Goal: Information Seeking & Learning: Check status

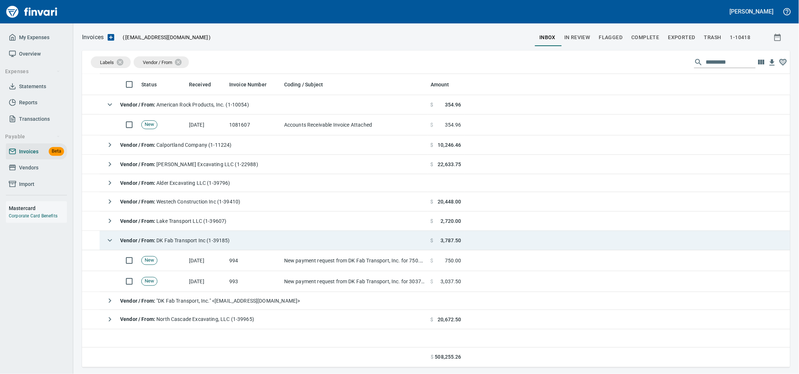
scroll to position [91, 0]
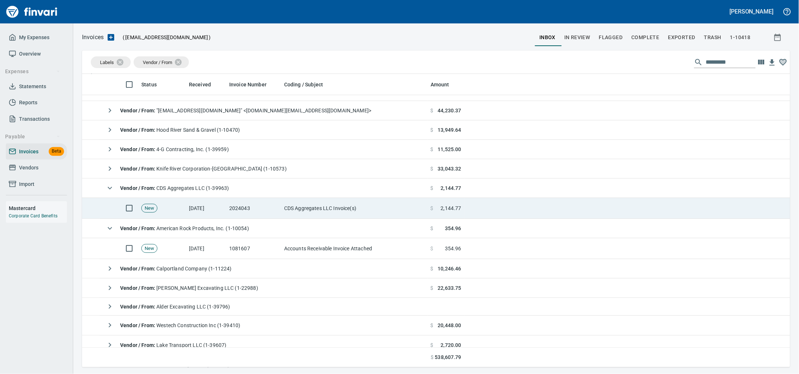
click at [255, 205] on td "2024043" at bounding box center [253, 208] width 55 height 21
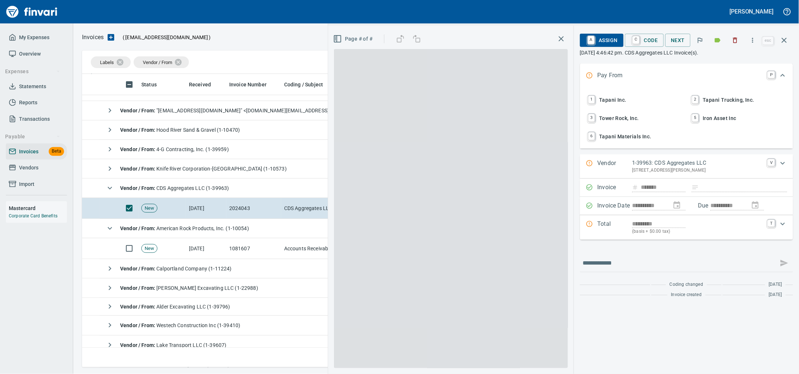
scroll to position [287, 694]
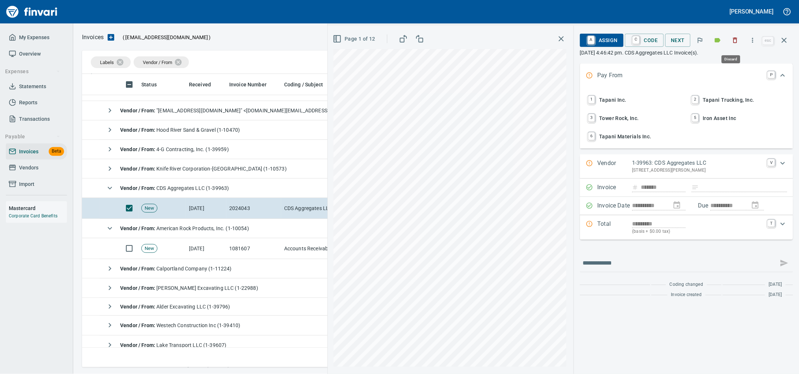
click at [732, 42] on icon "button" at bounding box center [735, 40] width 7 height 7
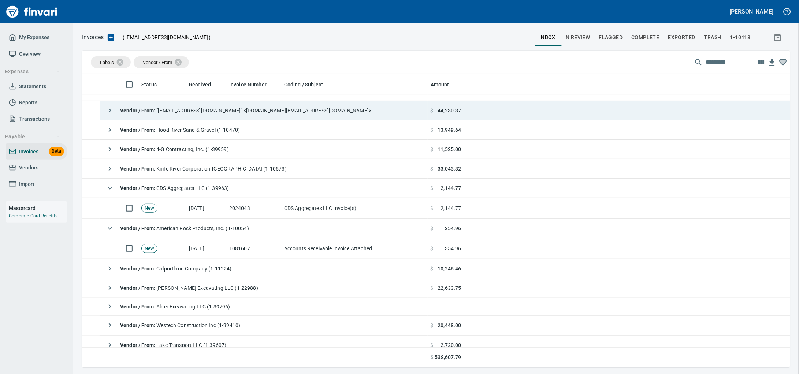
scroll to position [287, 694]
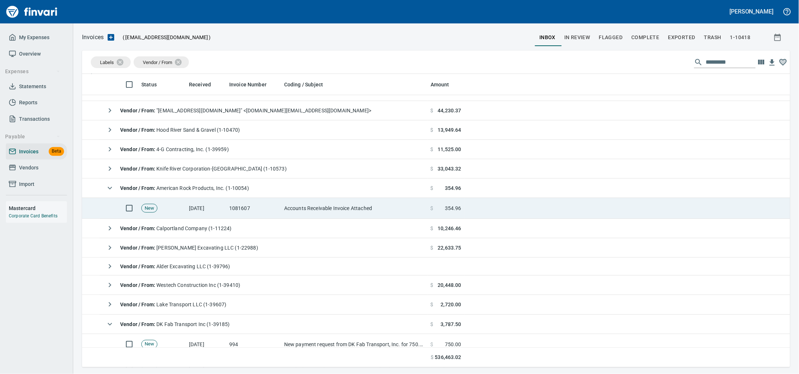
click at [279, 203] on td "1081607" at bounding box center [253, 208] width 55 height 21
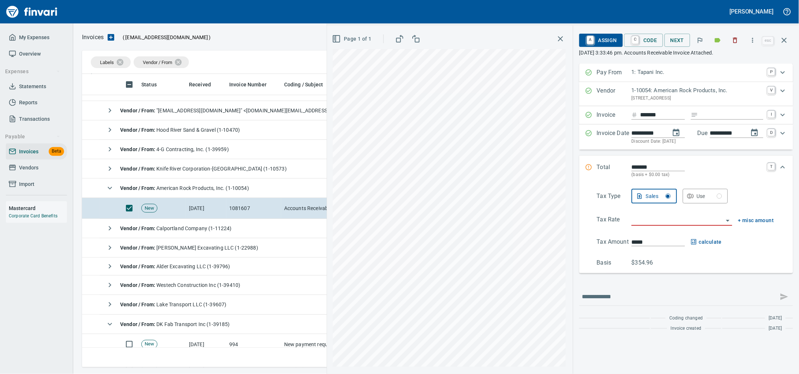
click at [34, 173] on span "Vendors" at bounding box center [28, 167] width 19 height 9
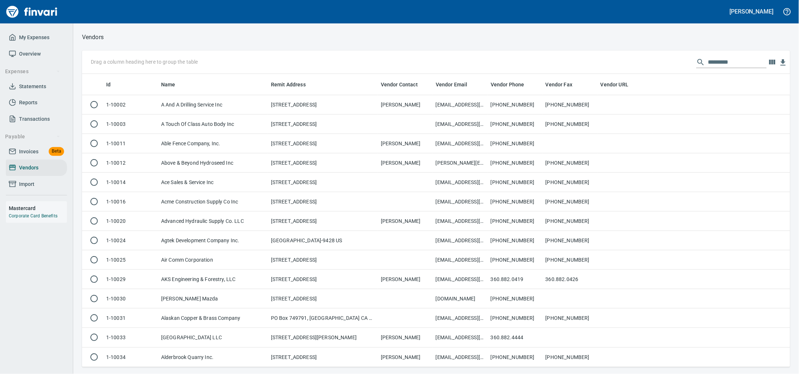
scroll to position [287, 695]
click at [708, 63] on input "text" at bounding box center [737, 62] width 59 height 12
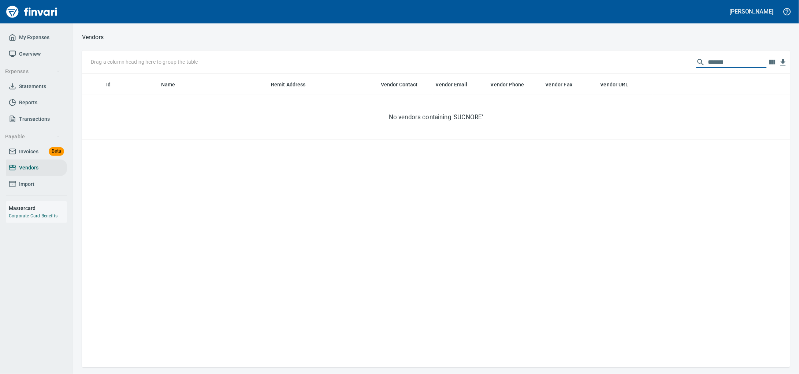
drag, startPoint x: 723, startPoint y: 60, endPoint x: 543, endPoint y: 60, distance: 180.2
click at [548, 60] on div "Drag a column heading here to group the table *******" at bounding box center [436, 62] width 708 height 23
type input "*******"
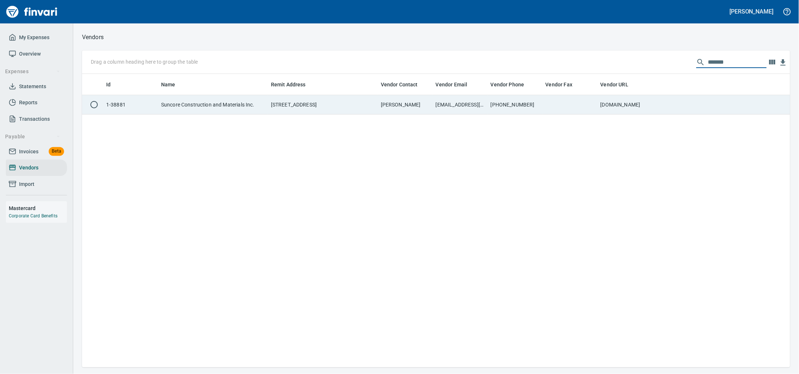
click at [222, 114] on td "Suncore Construction and Materials Inc." at bounding box center [213, 104] width 110 height 19
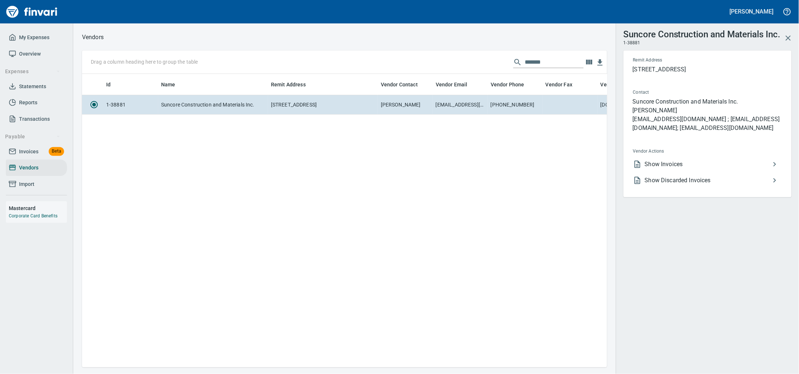
scroll to position [280, 518]
click at [654, 173] on li "Show Invoices" at bounding box center [704, 164] width 155 height 16
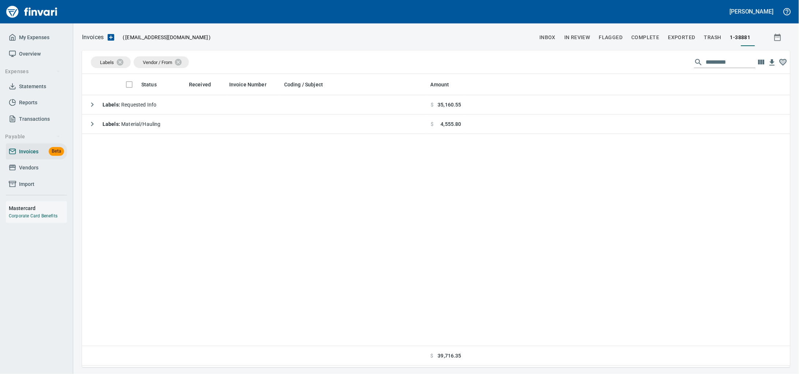
scroll to position [287, 695]
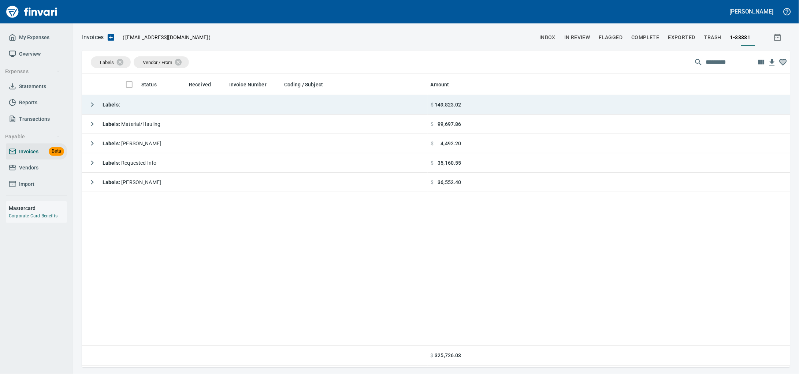
click at [176, 111] on td "Labels :" at bounding box center [255, 104] width 346 height 19
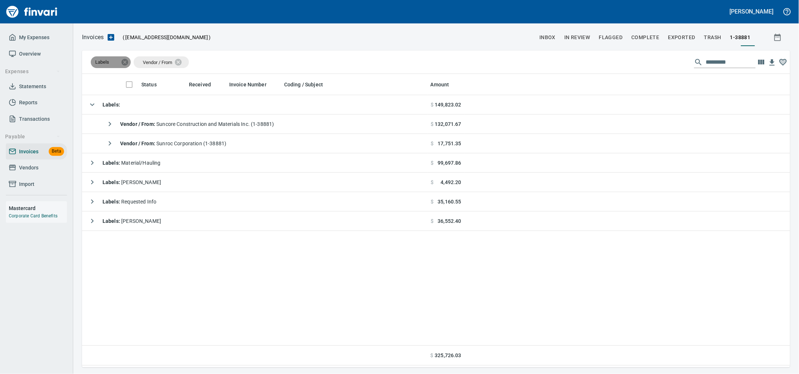
click at [127, 62] on icon at bounding box center [125, 62] width 7 height 7
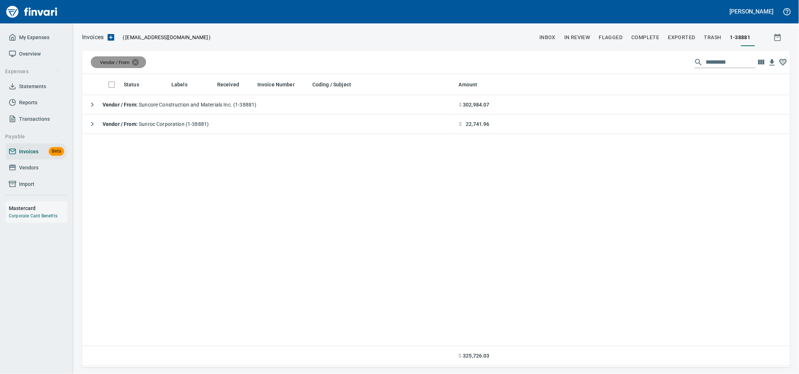
click at [138, 63] on icon at bounding box center [135, 62] width 7 height 7
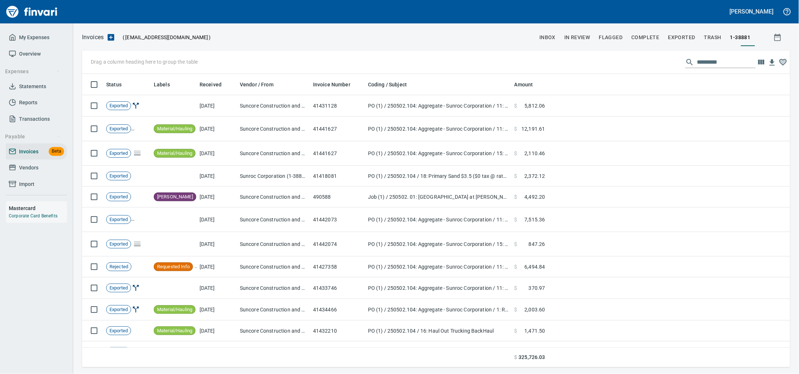
click at [697, 59] on input "text" at bounding box center [726, 62] width 59 height 12
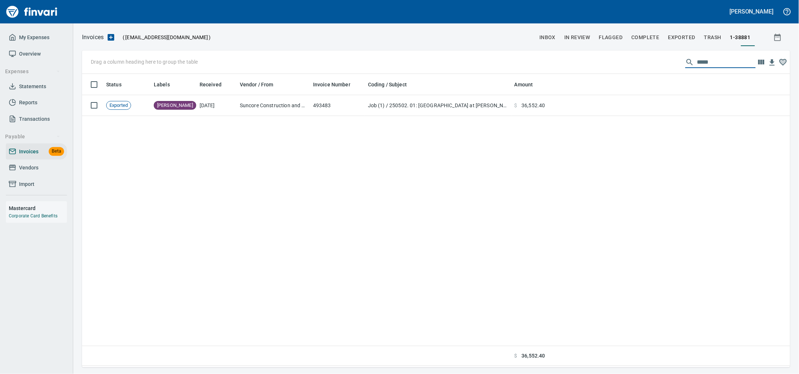
type input "*****"
drag, startPoint x: 698, startPoint y: 63, endPoint x: 622, endPoint y: 59, distance: 76.3
click at [622, 59] on div "Drag a column heading here to group the table *****" at bounding box center [436, 62] width 708 height 23
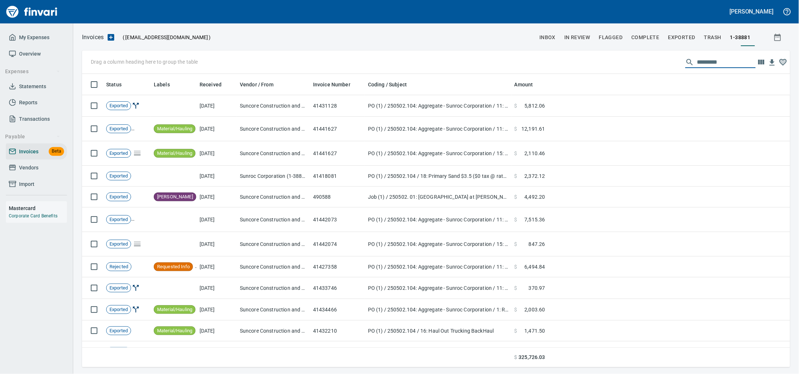
click at [29, 173] on span "Vendors" at bounding box center [28, 167] width 19 height 9
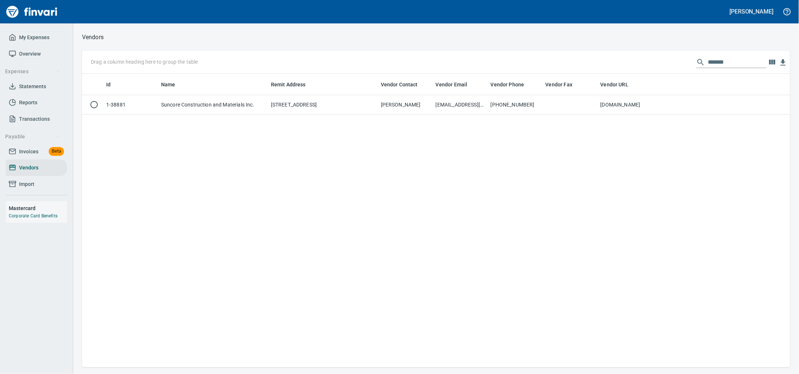
scroll to position [287, 695]
drag, startPoint x: 727, startPoint y: 62, endPoint x: 312, endPoint y: 74, distance: 415.2
click at [312, 74] on div "Drag a column heading here to group the table *******" at bounding box center [436, 62] width 708 height 23
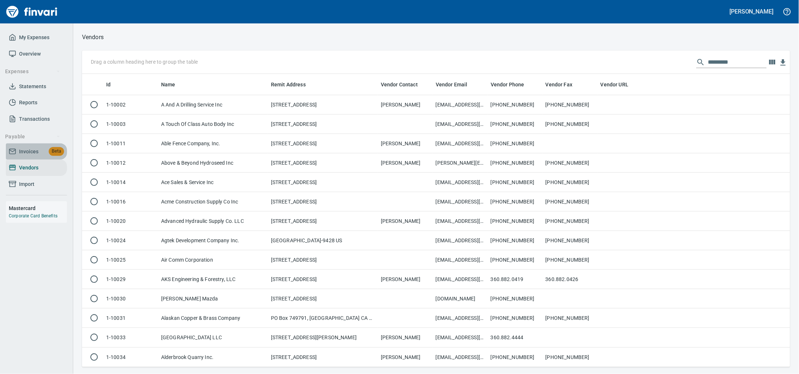
click at [32, 154] on link "Invoices Beta" at bounding box center [36, 152] width 61 height 16
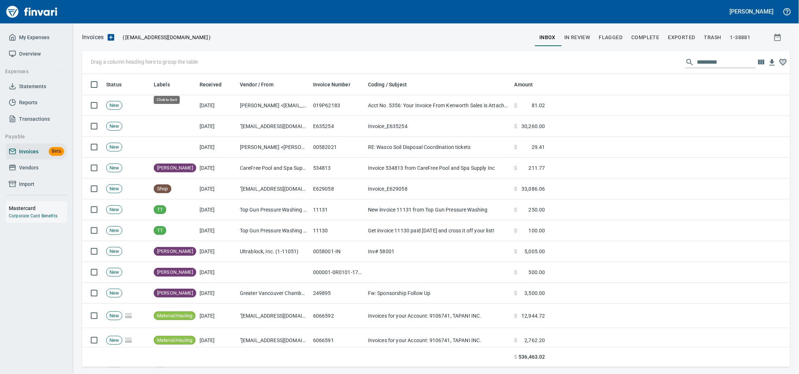
scroll to position [287, 695]
drag, startPoint x: 161, startPoint y: 84, endPoint x: 130, endPoint y: 66, distance: 36.4
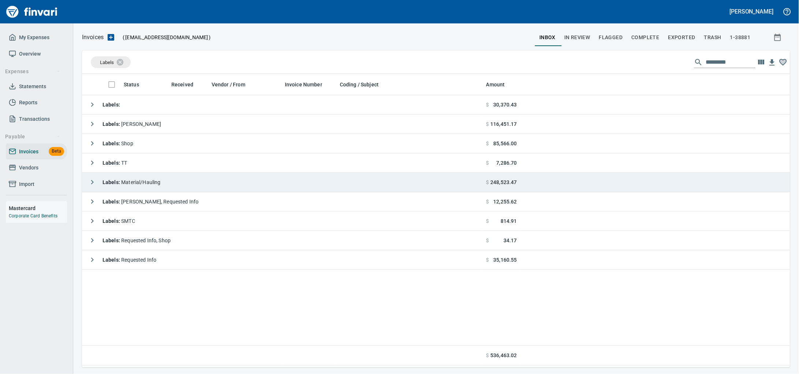
click at [156, 184] on span "Labels : Material/Hauling" at bounding box center [132, 182] width 58 height 6
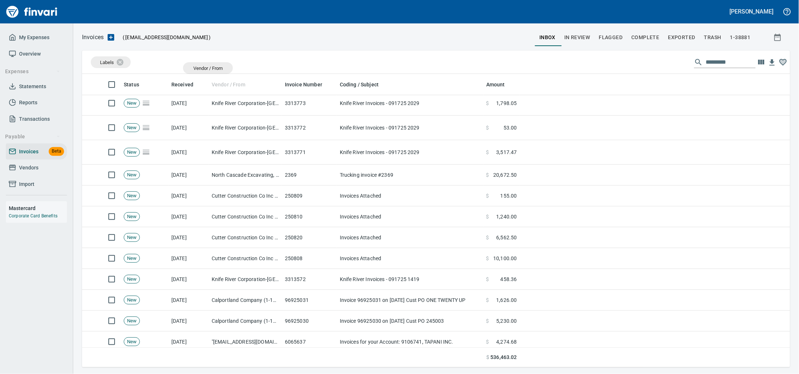
drag, startPoint x: 236, startPoint y: 88, endPoint x: 176, endPoint y: 61, distance: 65.8
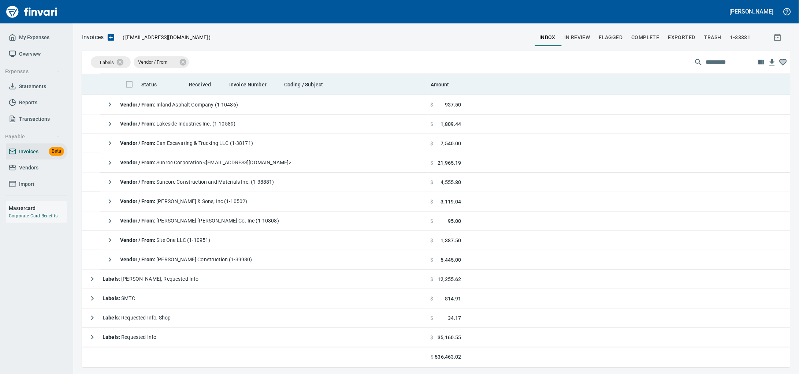
scroll to position [371, 0]
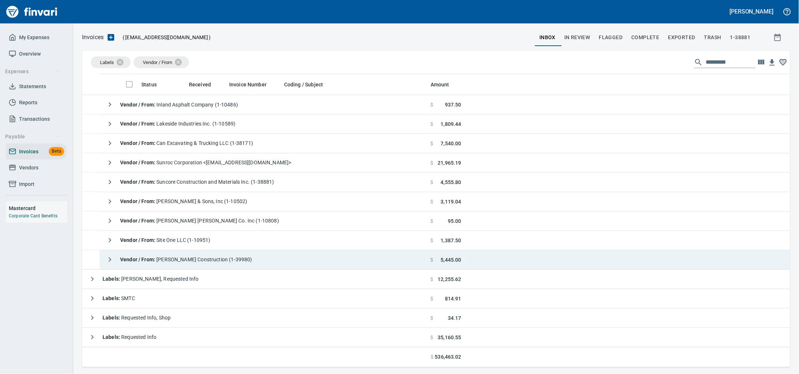
click at [216, 257] on span "Vendor / From : [PERSON_NAME] Construction (1-39980)" at bounding box center [186, 260] width 132 height 6
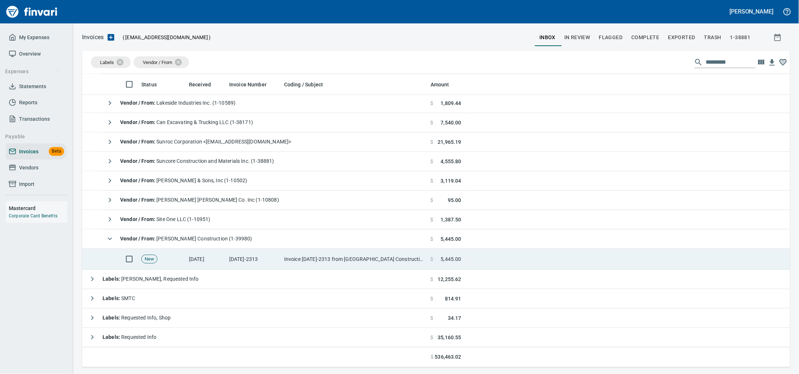
click at [303, 252] on td "Invoice [DATE]-2313 from [GEOGRAPHIC_DATA] Construction" at bounding box center [354, 259] width 147 height 21
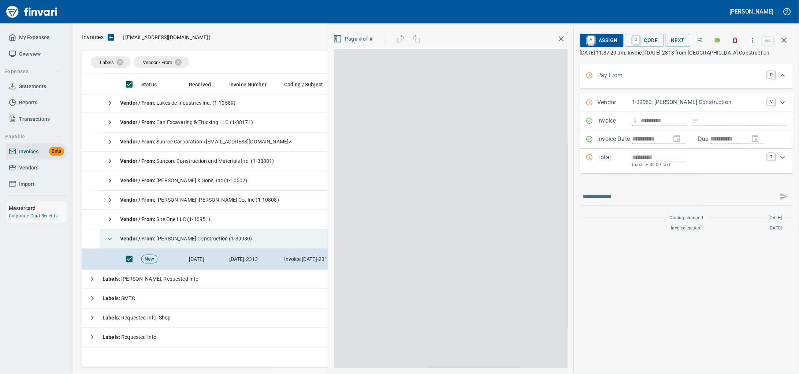
scroll to position [287, 694]
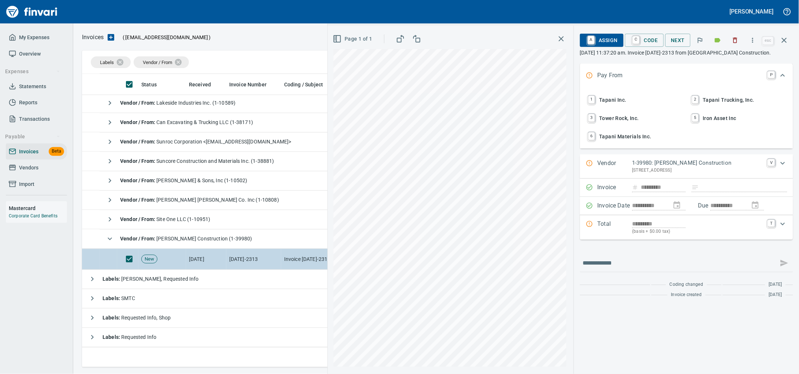
click at [780, 40] on icon "button" at bounding box center [784, 40] width 9 height 9
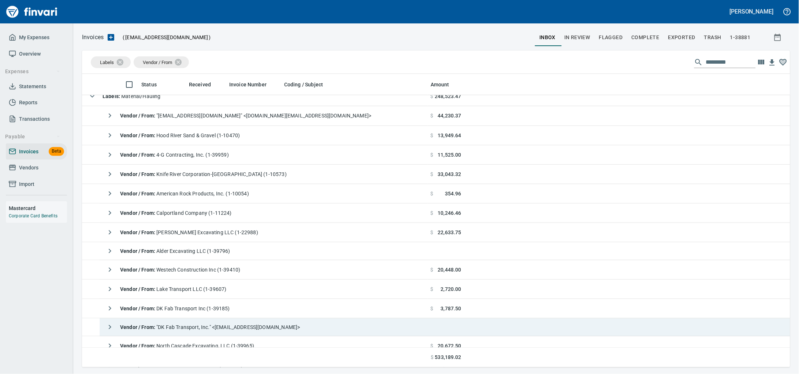
scroll to position [71, 0]
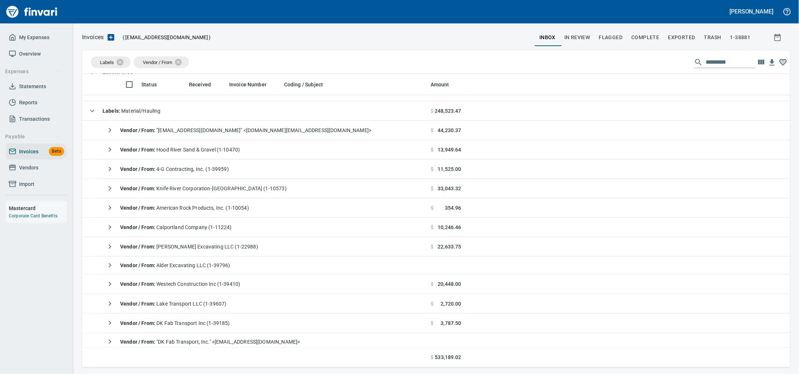
click at [727, 58] on input "text" at bounding box center [731, 62] width 50 height 12
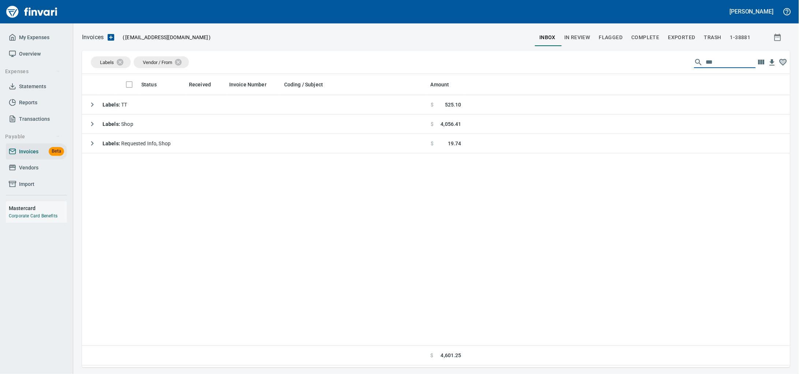
type input "****"
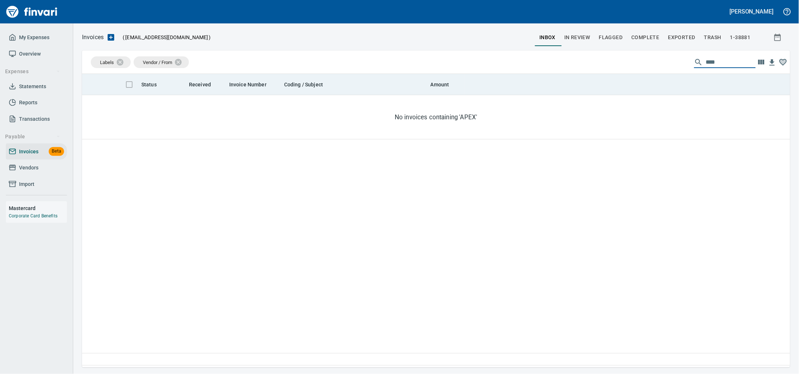
drag, startPoint x: 652, startPoint y: 66, endPoint x: 534, endPoint y: 75, distance: 117.5
click at [537, 75] on div "Labels Vendor / From **** Status Received Invoice Number Coding / Subject Amoun…" at bounding box center [436, 209] width 708 height 317
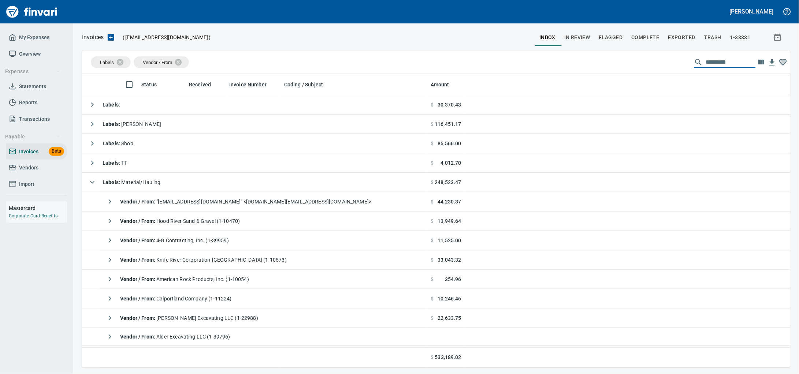
click at [30, 173] on span "Vendors" at bounding box center [28, 167] width 19 height 9
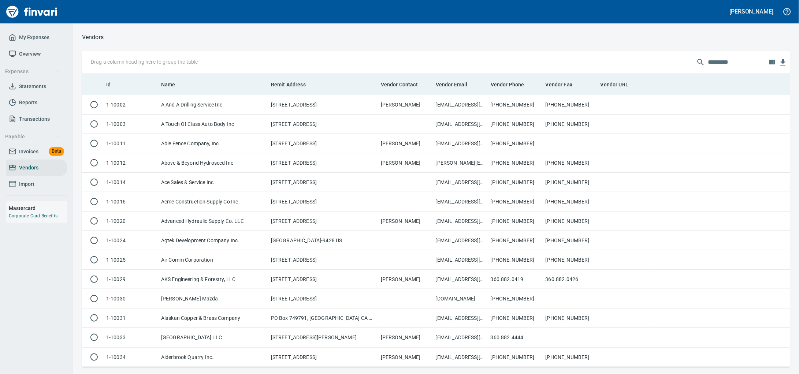
scroll to position [287, 695]
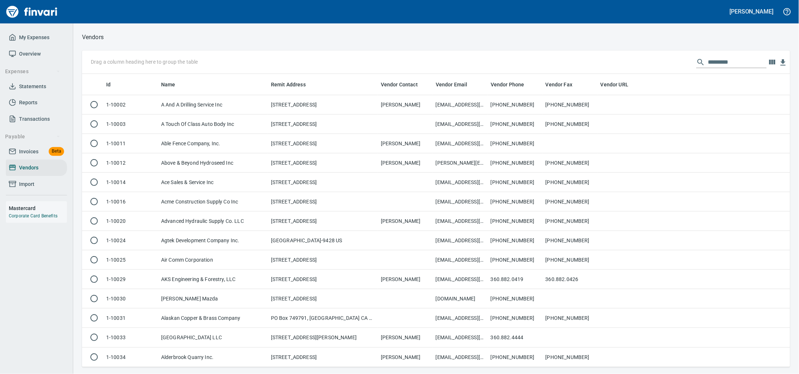
click at [708, 64] on input "text" at bounding box center [737, 62] width 59 height 12
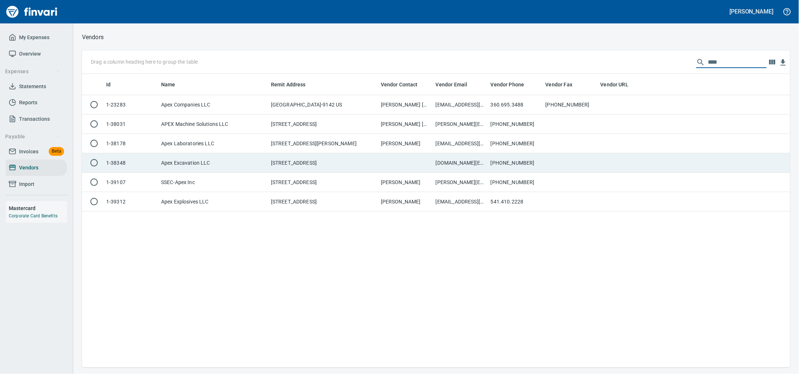
type input "****"
click at [278, 163] on td "[STREET_ADDRESS]" at bounding box center [323, 162] width 110 height 19
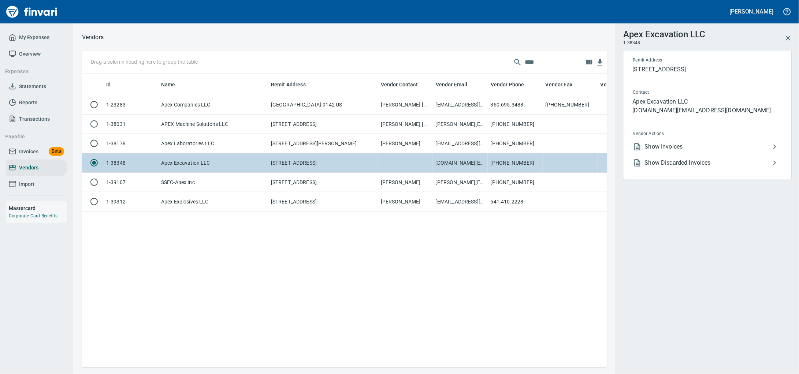
scroll to position [1, 1]
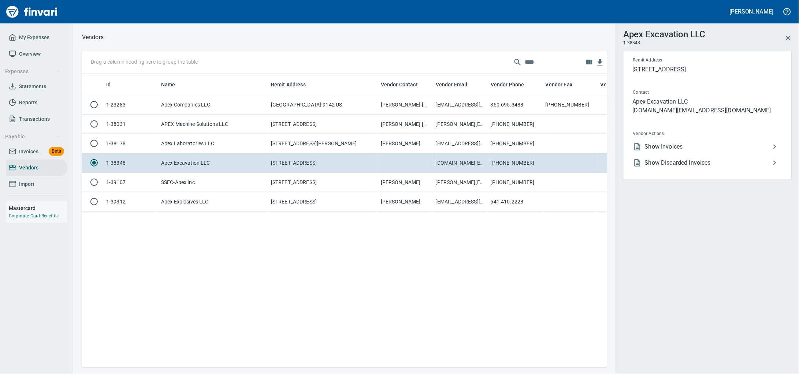
click at [675, 148] on li "Show Invoices" at bounding box center [704, 147] width 155 height 16
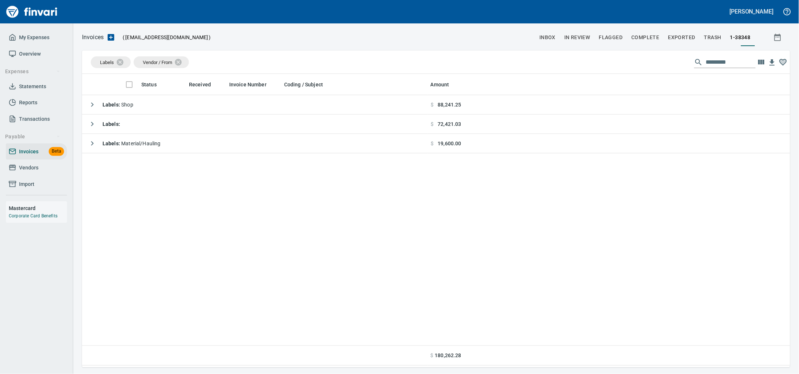
scroll to position [287, 695]
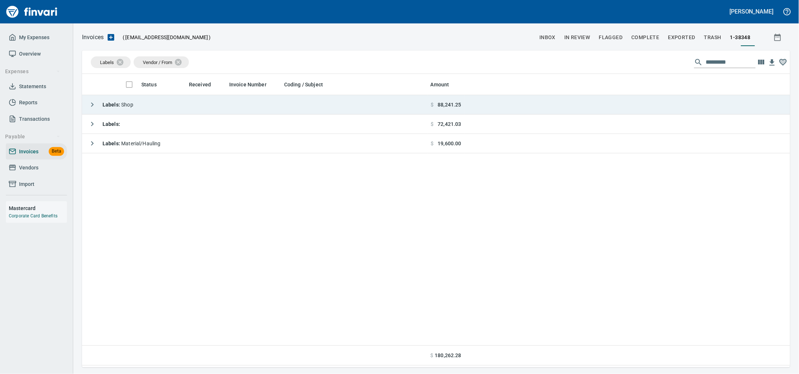
click at [222, 111] on td "Labels : Shop" at bounding box center [255, 104] width 346 height 19
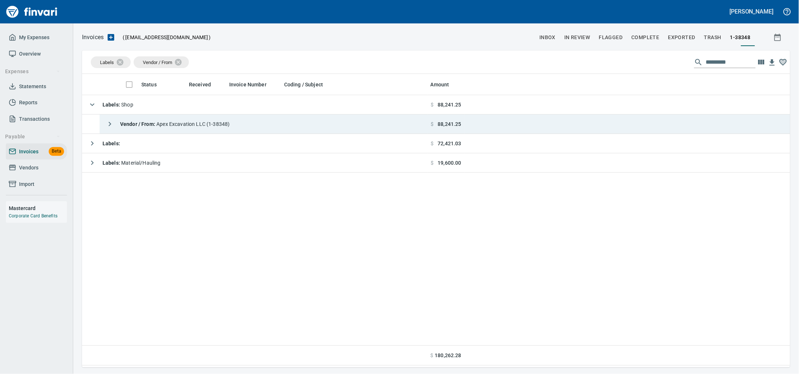
click at [218, 129] on div "Vendor / From : Apex Excavation LLC (1-38348)" at bounding box center [166, 124] width 127 height 15
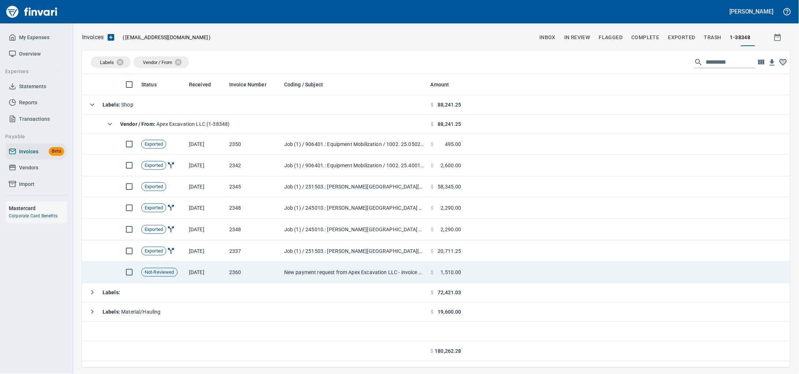
click at [278, 277] on td "2360" at bounding box center [253, 272] width 55 height 21
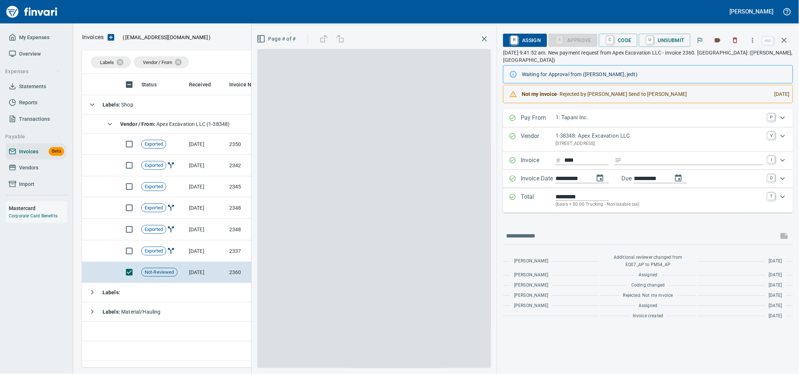
scroll to position [287, 694]
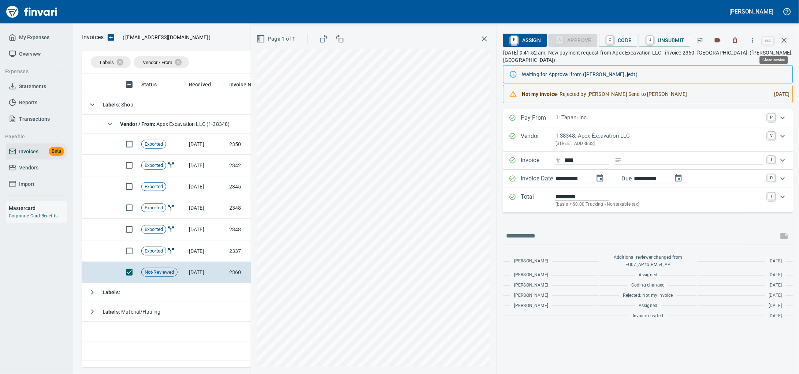
click at [789, 36] on button "button" at bounding box center [785, 41] width 18 height 18
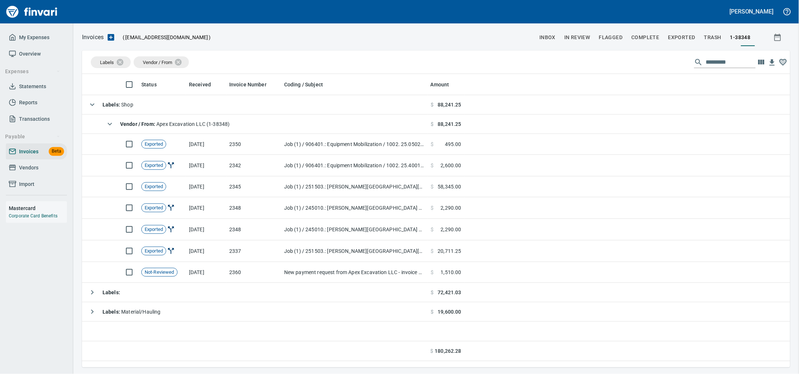
scroll to position [287, 694]
click at [19, 186] on link "Import" at bounding box center [36, 184] width 61 height 16
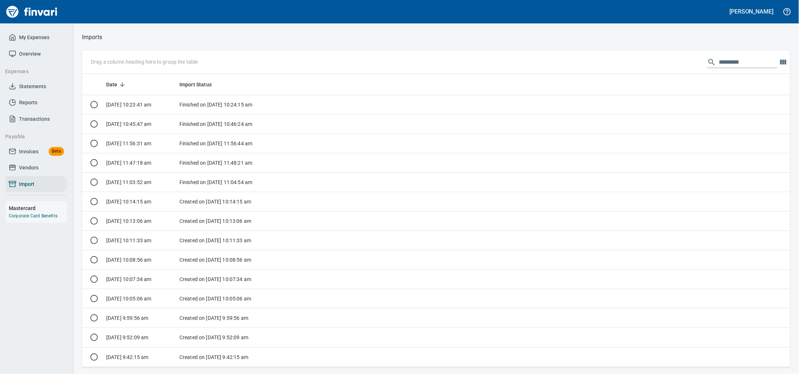
scroll to position [287, 695]
click at [18, 173] on span "Vendors" at bounding box center [36, 167] width 55 height 9
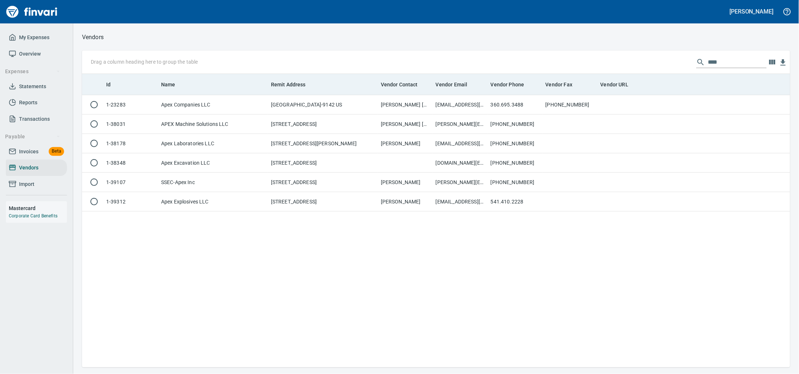
scroll to position [287, 695]
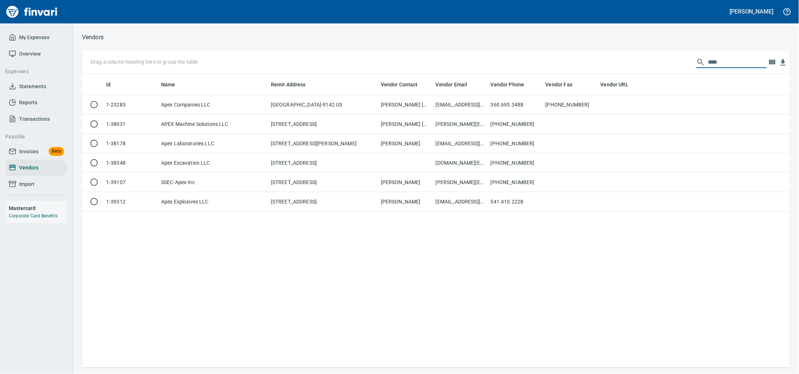
drag, startPoint x: 713, startPoint y: 62, endPoint x: 328, endPoint y: 61, distance: 385.0
click at [431, 60] on div "Drag a column heading here to group the table ****" at bounding box center [436, 62] width 708 height 23
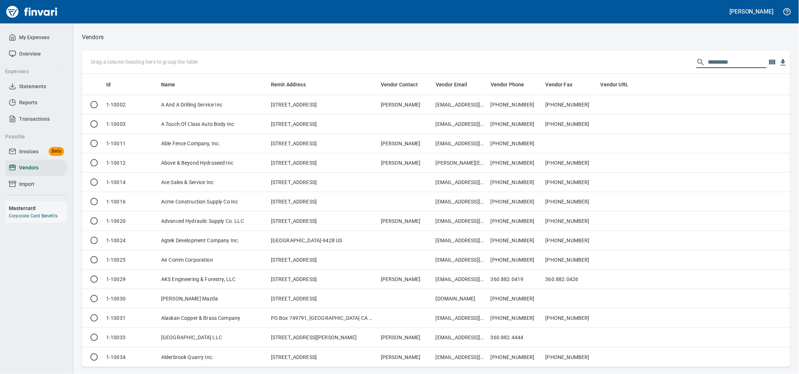
click at [14, 155] on icon at bounding box center [12, 151] width 7 height 7
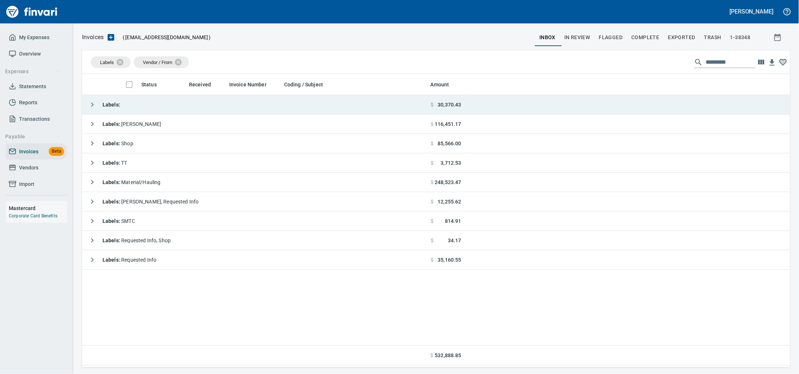
scroll to position [287, 695]
click at [208, 114] on td "Labels :" at bounding box center [255, 104] width 346 height 19
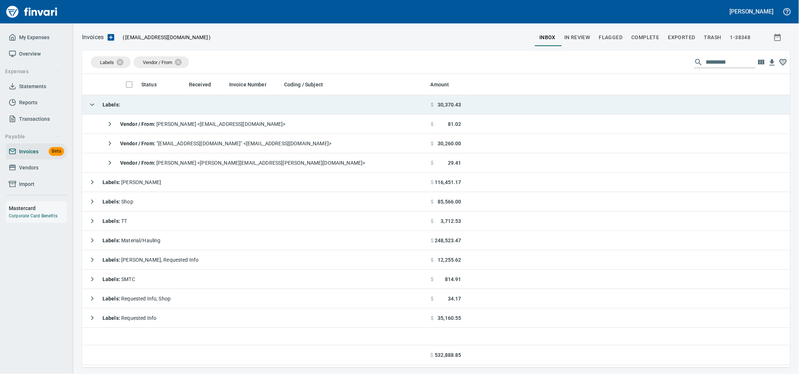
click at [208, 114] on td "Labels :" at bounding box center [255, 104] width 346 height 19
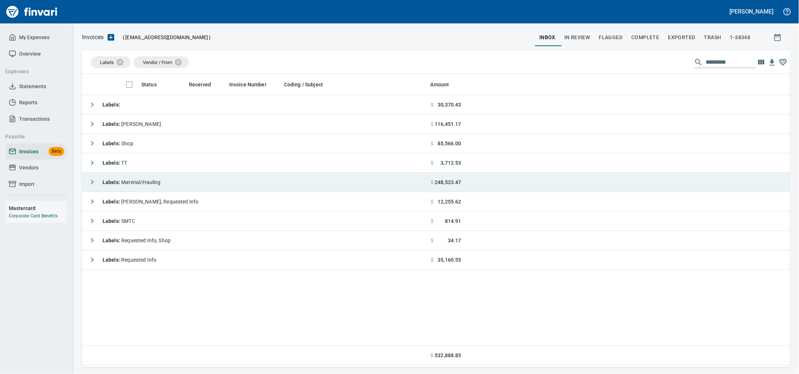
click at [187, 187] on td "Labels : Material/Hauling" at bounding box center [255, 182] width 346 height 19
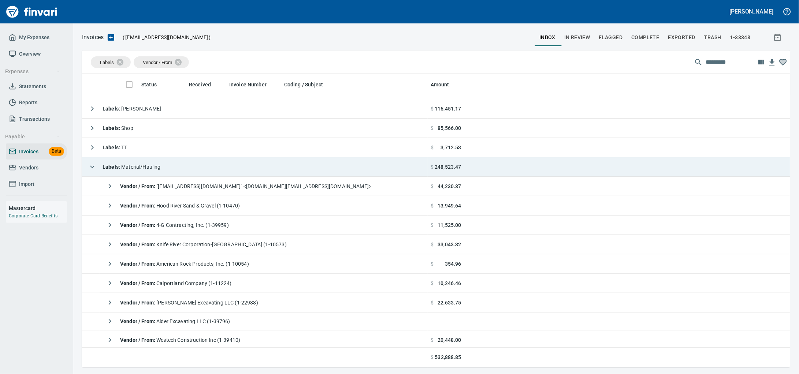
scroll to position [0, 0]
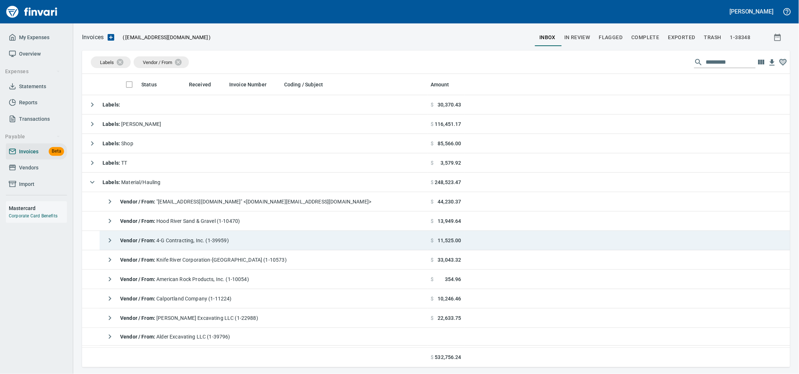
click at [252, 242] on td "Vendor / From : 4-G Contracting, Inc. (1-39959)" at bounding box center [264, 240] width 328 height 19
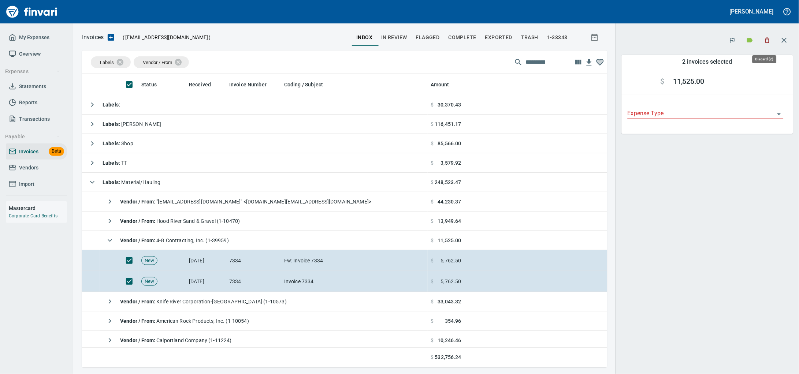
click at [768, 44] on icon "button" at bounding box center [767, 40] width 7 height 7
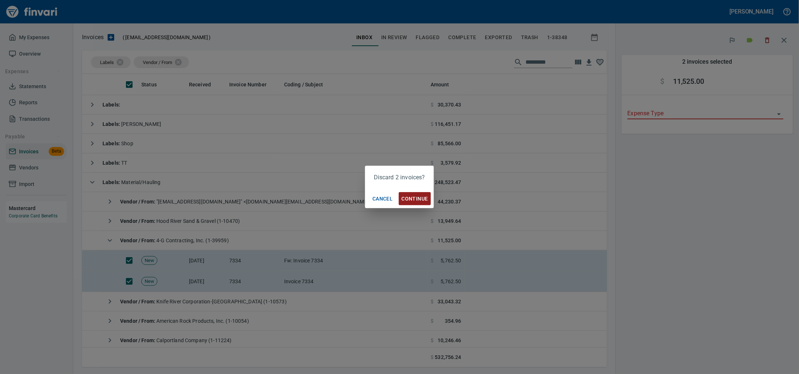
scroll to position [287, 511]
click at [417, 200] on span "Continue" at bounding box center [415, 199] width 26 height 9
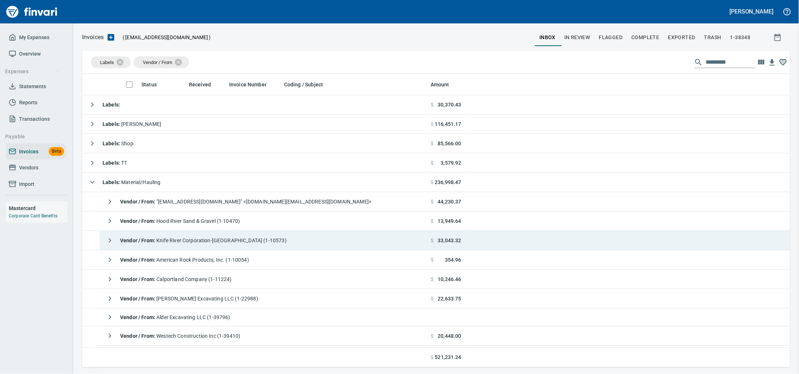
scroll to position [287, 693]
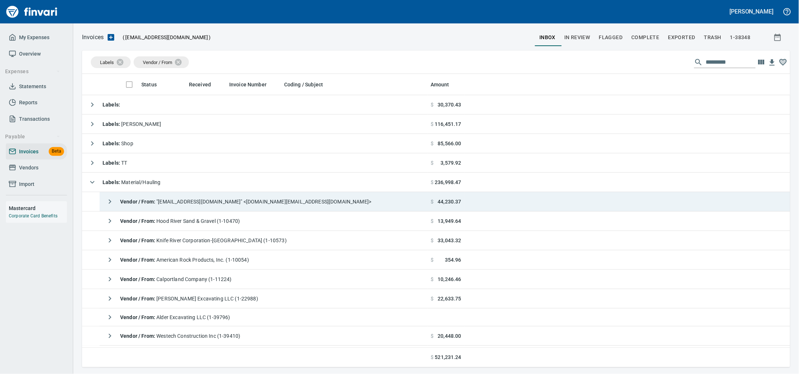
click at [309, 204] on span "Vendor / From : "[EMAIL_ADDRESS][DOMAIN_NAME]" <[DOMAIN_NAME][EMAIL_ADDRESS][DO…" at bounding box center [245, 202] width 251 height 6
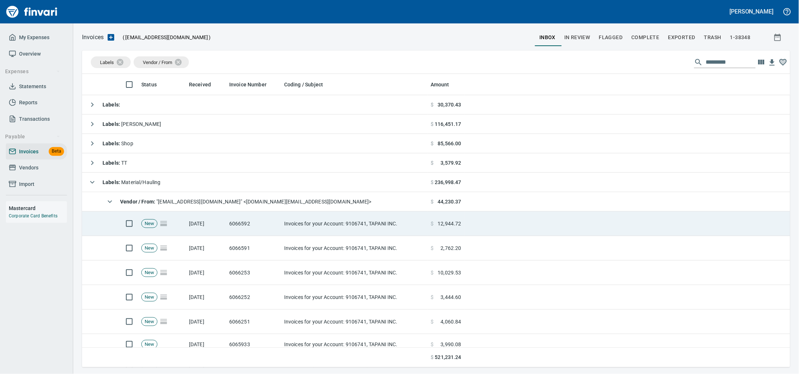
click at [235, 235] on td "6066592" at bounding box center [253, 224] width 55 height 25
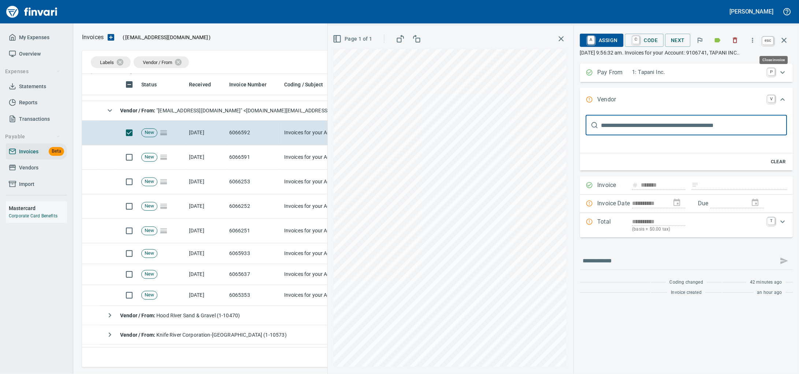
scroll to position [287, 694]
click at [732, 41] on icon "button" at bounding box center [735, 40] width 7 height 7
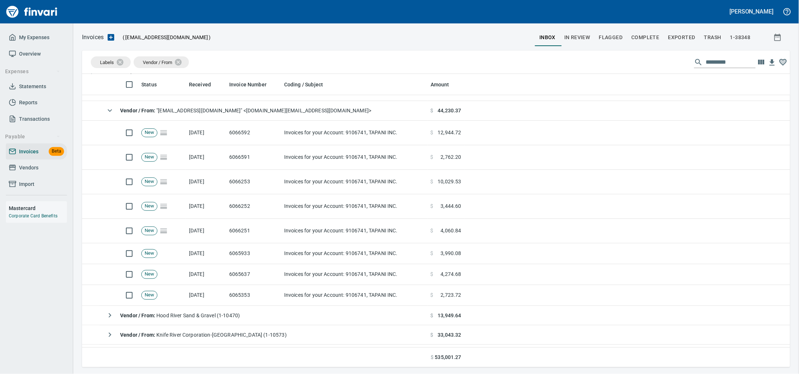
scroll to position [287, 694]
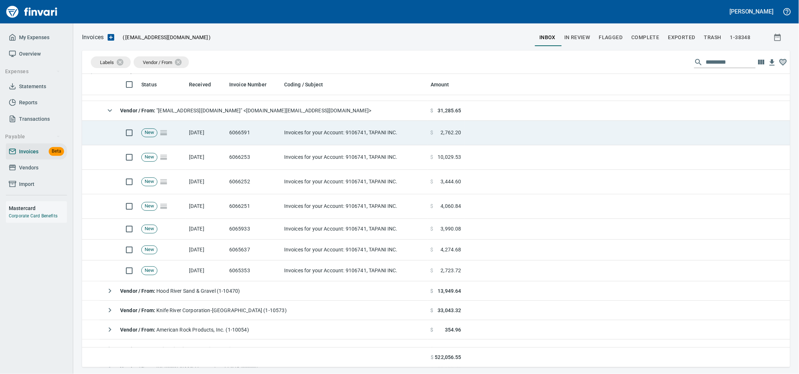
click at [270, 138] on td "6066591" at bounding box center [253, 133] width 55 height 25
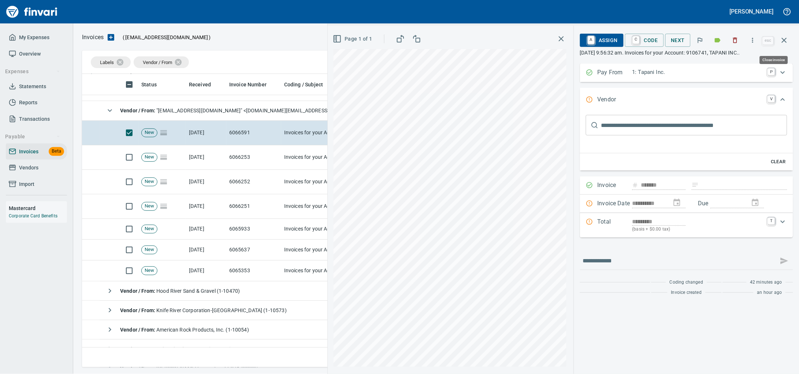
click at [782, 43] on icon "button" at bounding box center [784, 40] width 5 height 5
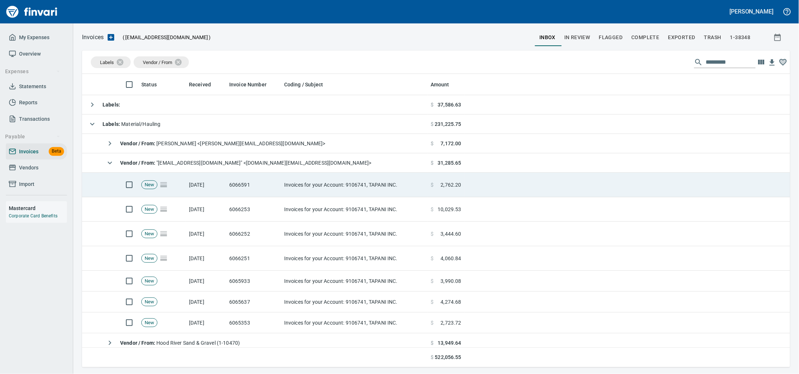
click at [389, 195] on td "Invoices for your Account: 9106741, TAPANI INC." at bounding box center [354, 185] width 147 height 25
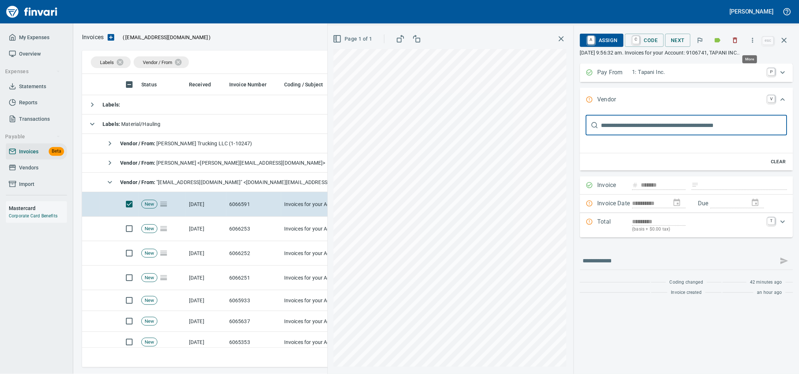
click at [753, 44] on icon "button" at bounding box center [752, 40] width 7 height 7
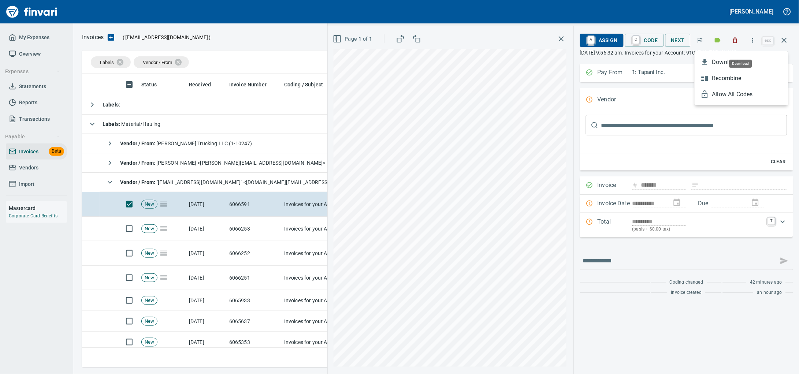
scroll to position [287, 694]
click at [747, 62] on span "Download" at bounding box center [747, 62] width 70 height 9
drag, startPoint x: 790, startPoint y: 45, endPoint x: 39, endPoint y: 121, distance: 754.8
click at [790, 45] on button "button" at bounding box center [785, 41] width 18 height 18
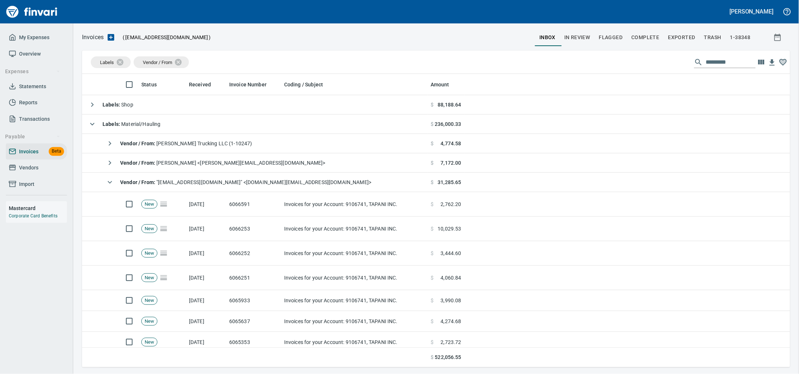
scroll to position [287, 694]
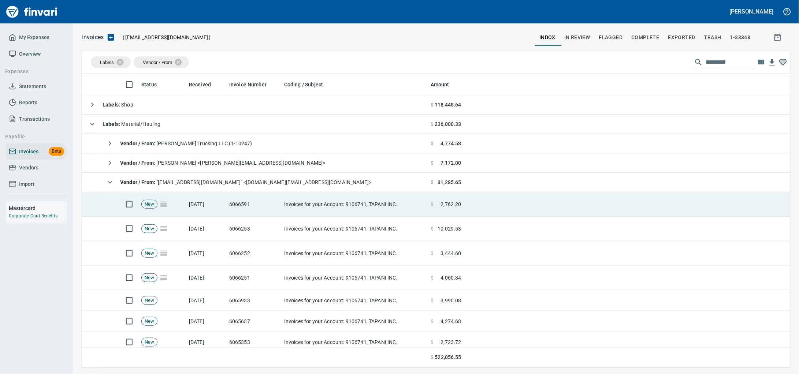
drag, startPoint x: 258, startPoint y: 211, endPoint x: 426, endPoint y: 207, distance: 167.5
click at [258, 211] on td "6066591" at bounding box center [253, 204] width 55 height 25
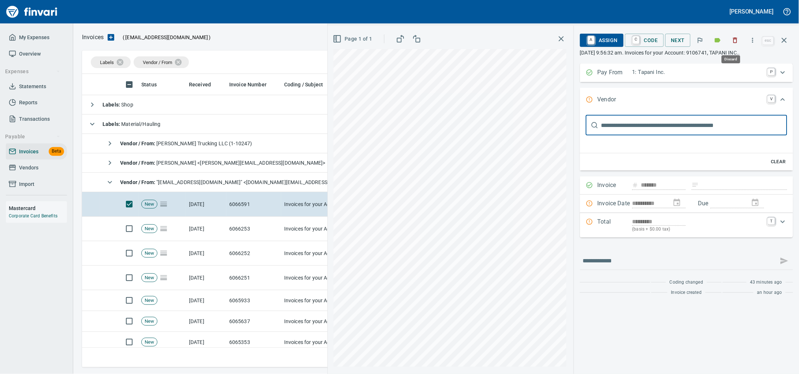
click at [732, 41] on icon "button" at bounding box center [735, 40] width 7 height 7
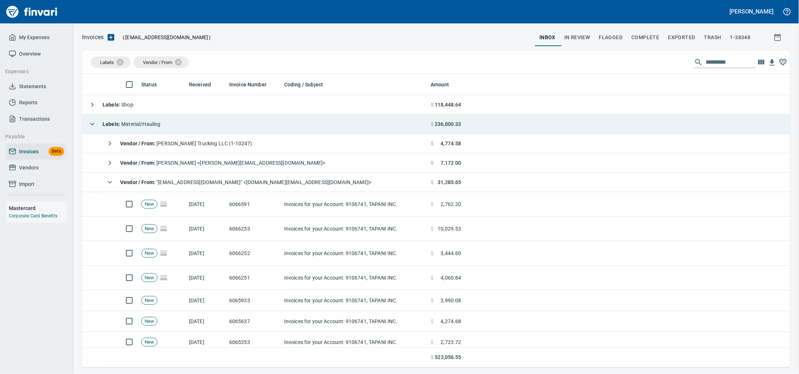
scroll to position [287, 694]
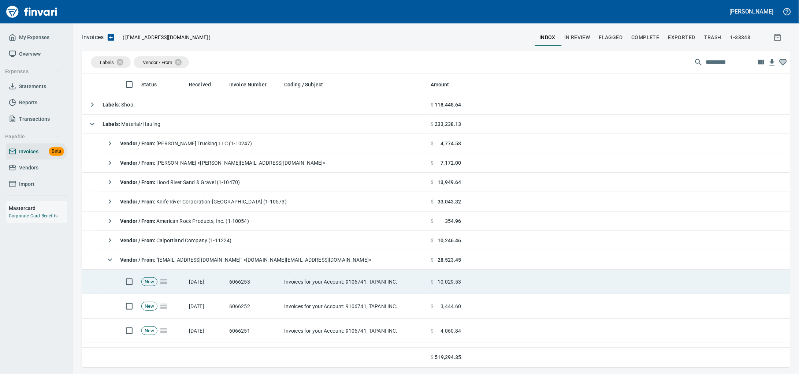
click at [295, 282] on td "Invoices for your Account: 9106741, TAPANI INC." at bounding box center [354, 282] width 147 height 25
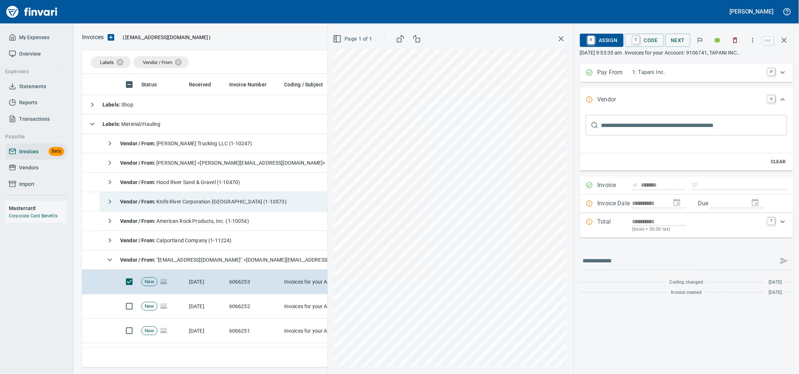
scroll to position [183, 0]
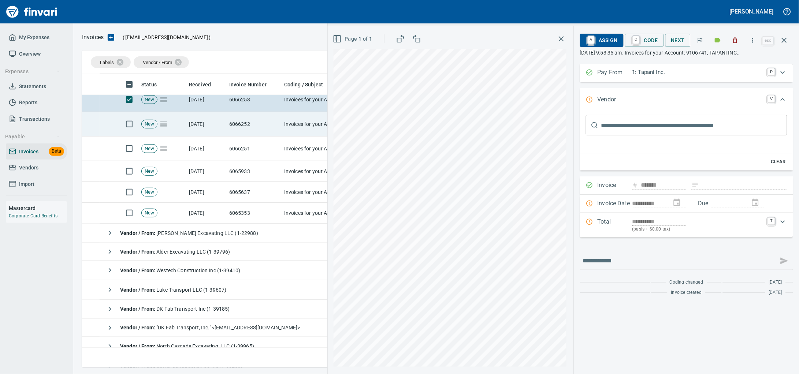
click at [258, 129] on td "6066252" at bounding box center [253, 124] width 55 height 25
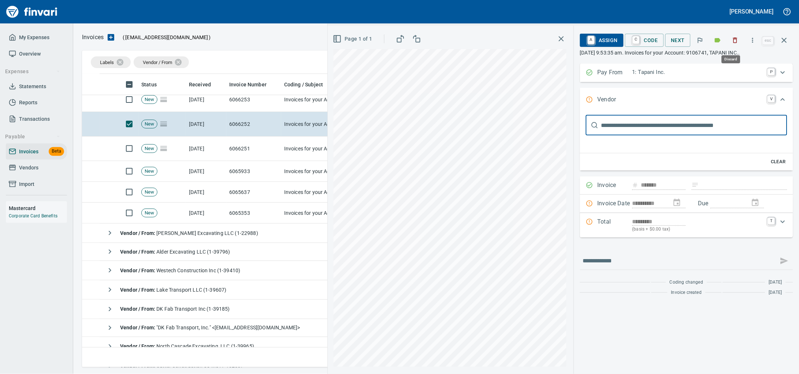
click at [735, 39] on icon "button" at bounding box center [735, 40] width 7 height 7
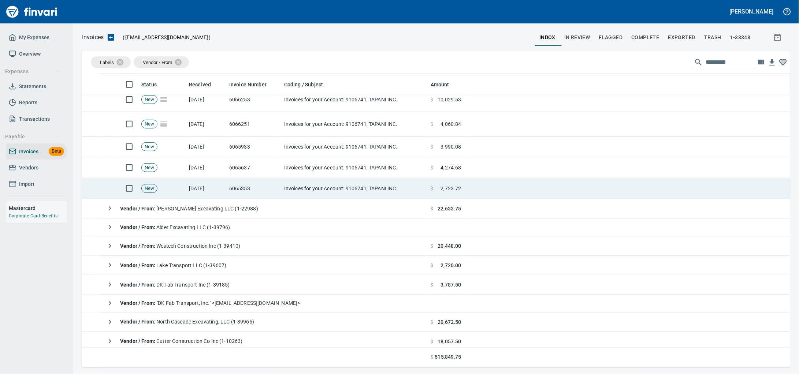
scroll to position [137, 0]
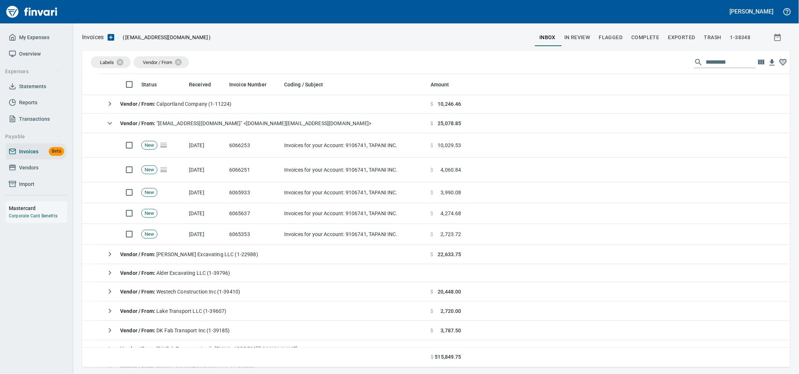
drag, startPoint x: 242, startPoint y: 127, endPoint x: 505, endPoint y: 260, distance: 293.9
click at [243, 126] on span "Vendor / From : "[EMAIL_ADDRESS][DOMAIN_NAME]" <[DOMAIN_NAME][EMAIL_ADDRESS][DO…" at bounding box center [245, 124] width 251 height 6
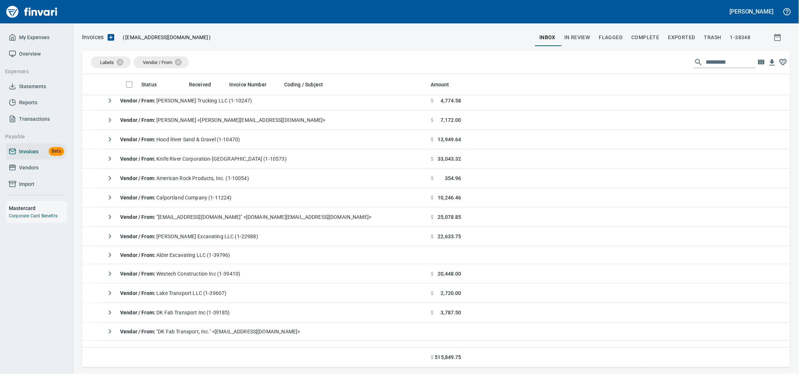
scroll to position [0, 0]
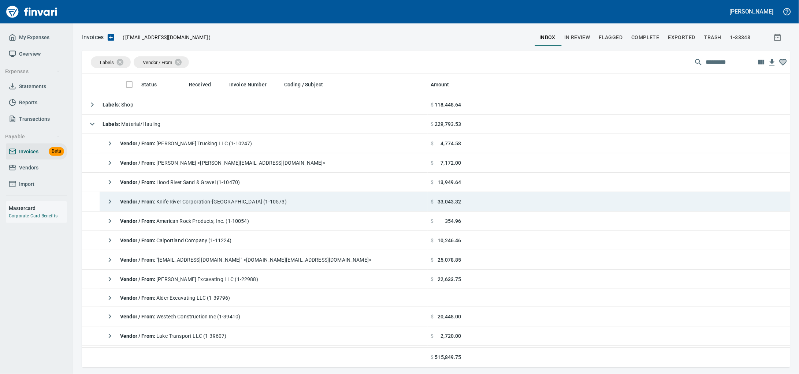
click at [203, 196] on div "Vendor / From : Knife River Corporation-[GEOGRAPHIC_DATA] (1-10573)" at bounding box center [195, 202] width 184 height 15
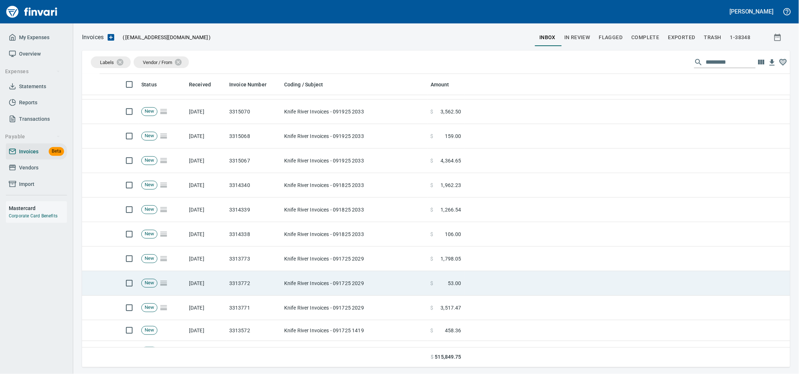
scroll to position [91, 0]
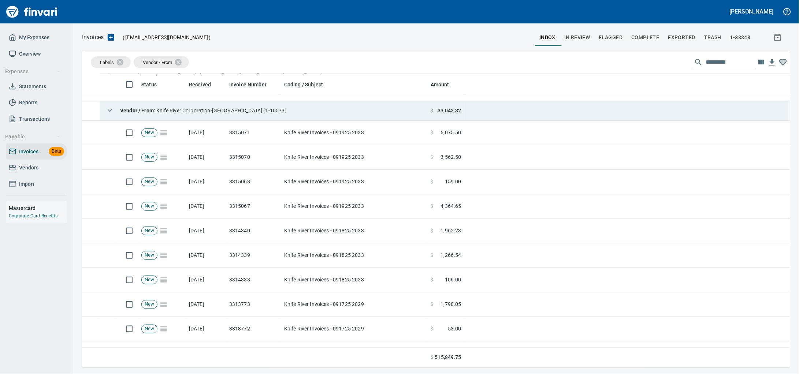
click at [131, 114] on strong "Vendor / From :" at bounding box center [138, 111] width 36 height 6
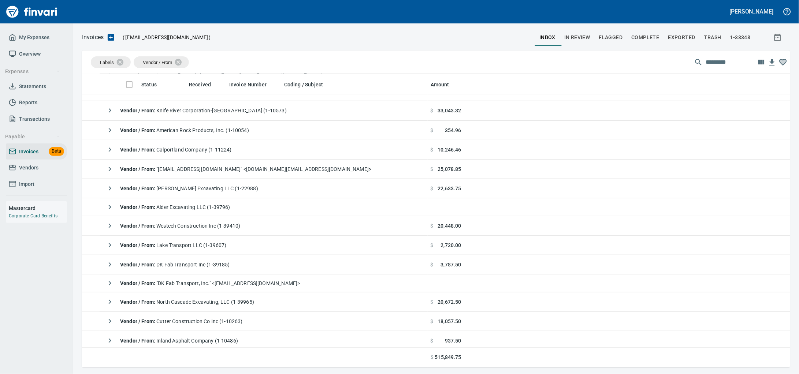
drag, startPoint x: 22, startPoint y: 173, endPoint x: 35, endPoint y: 173, distance: 12.8
click at [22, 173] on span "Vendors" at bounding box center [28, 167] width 19 height 9
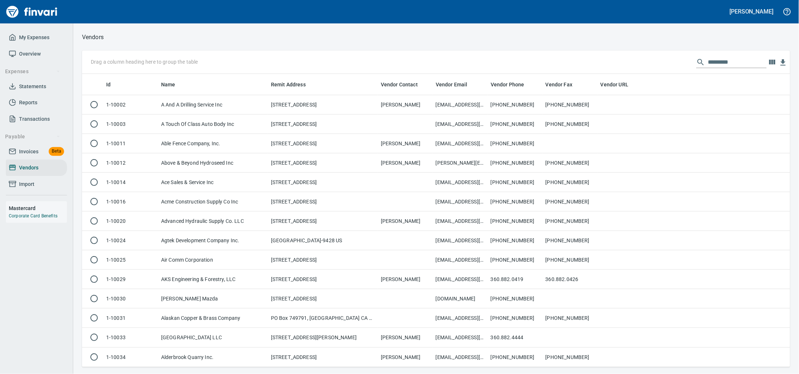
scroll to position [287, 695]
click at [712, 62] on input "text" at bounding box center [737, 62] width 59 height 12
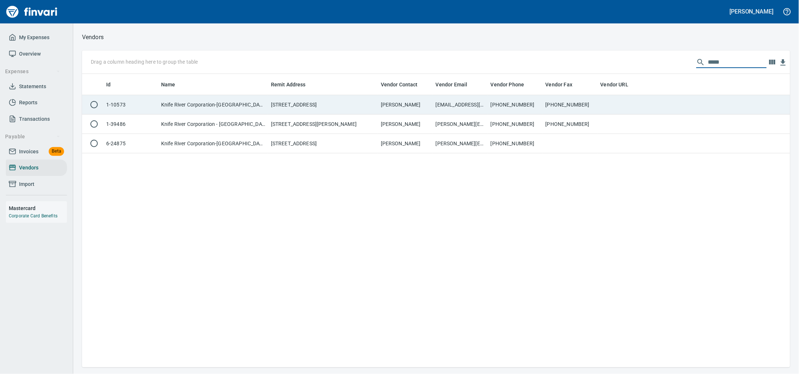
type input "*****"
click at [255, 115] on td "Knife River Corporation-[GEOGRAPHIC_DATA]" at bounding box center [213, 104] width 110 height 19
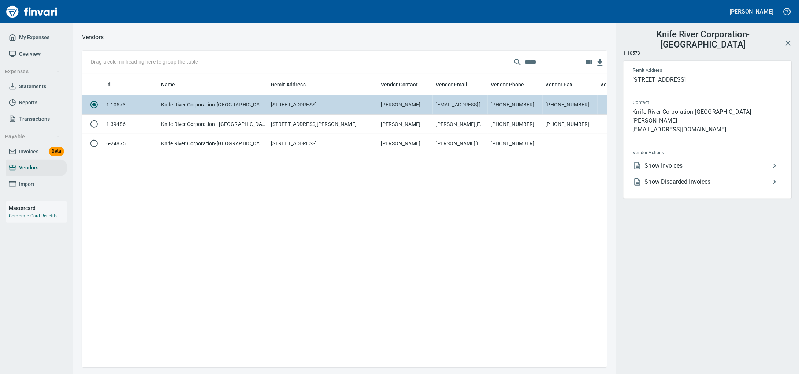
scroll to position [280, 518]
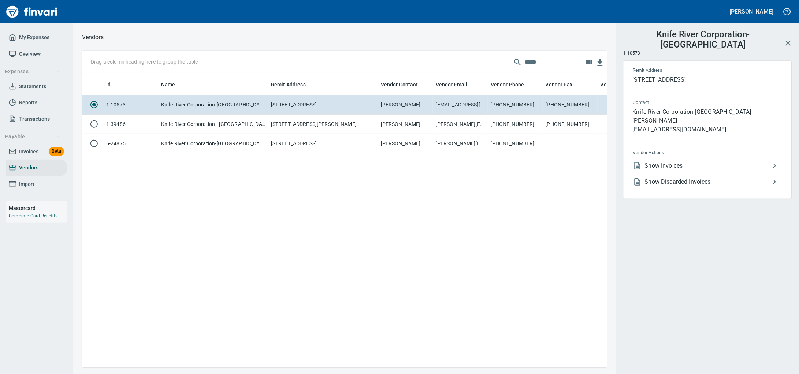
click at [641, 163] on icon at bounding box center [638, 165] width 6 height 7
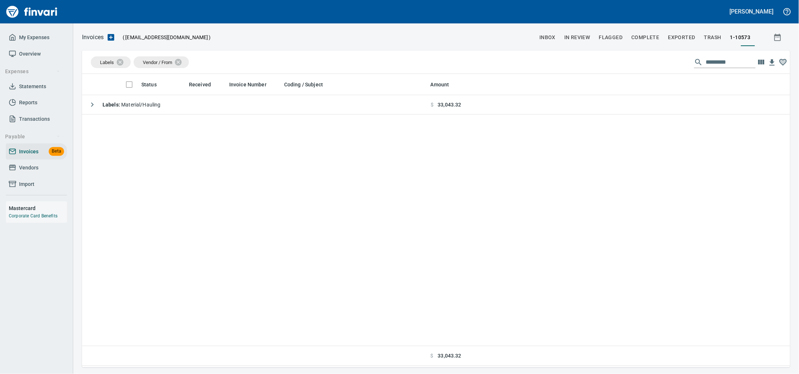
scroll to position [287, 695]
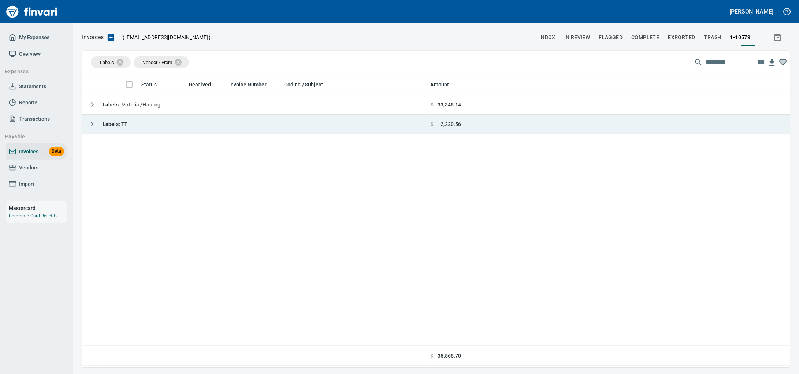
click at [153, 124] on td "Labels : TT" at bounding box center [255, 124] width 346 height 19
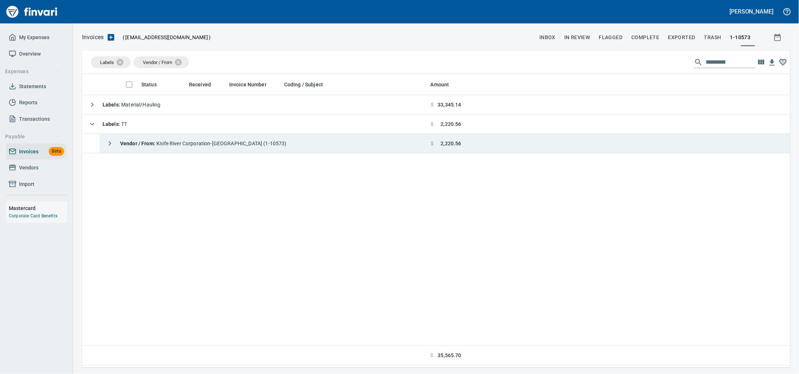
click at [341, 146] on td "Vendor / From : Knife River Corporation-[GEOGRAPHIC_DATA] (1-10573)" at bounding box center [264, 143] width 328 height 19
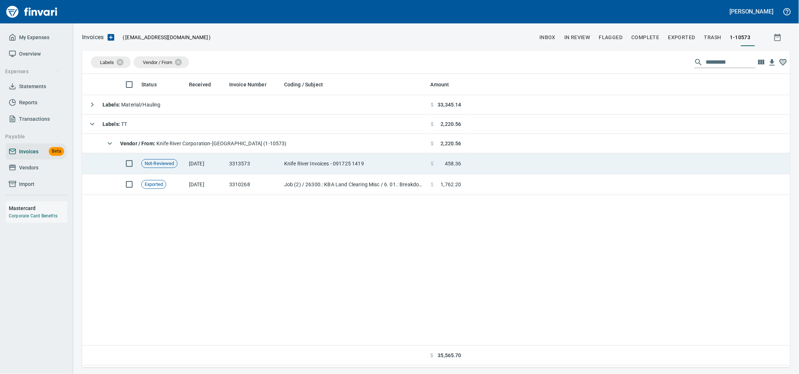
click at [334, 169] on td "Knife River Invoices - 091725 1419" at bounding box center [354, 163] width 147 height 21
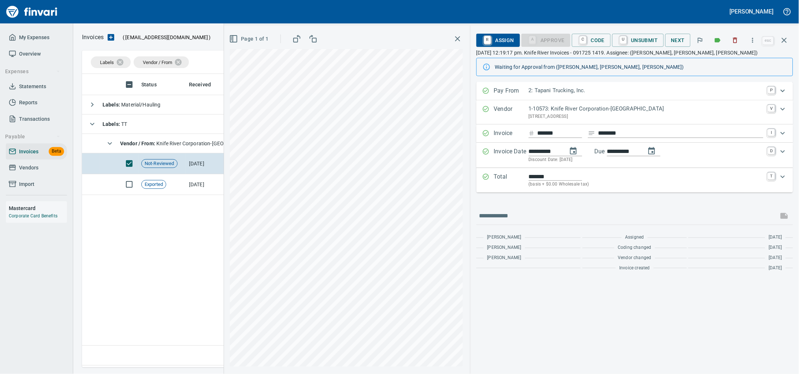
click at [782, 38] on icon "button" at bounding box center [784, 40] width 9 height 9
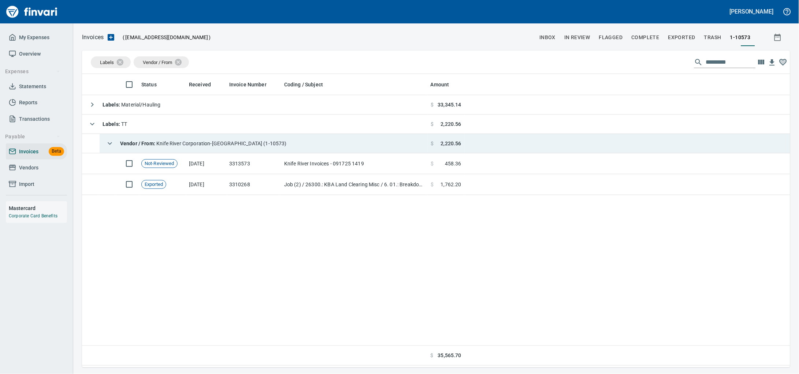
click at [253, 142] on span "Vendor / From : Knife River Corporation-[GEOGRAPHIC_DATA] (1-10573)" at bounding box center [203, 144] width 167 height 6
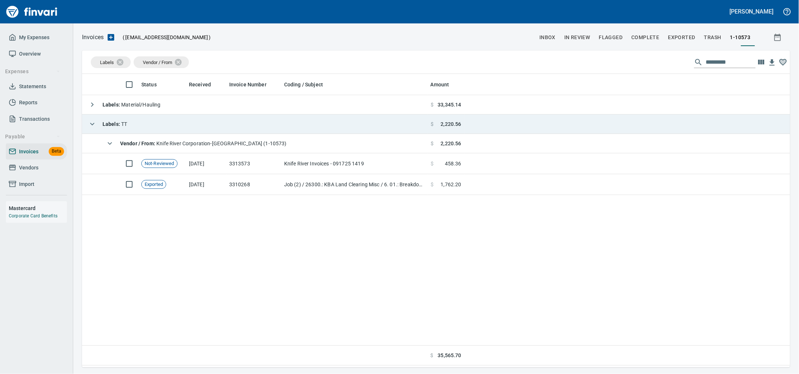
scroll to position [287, 695]
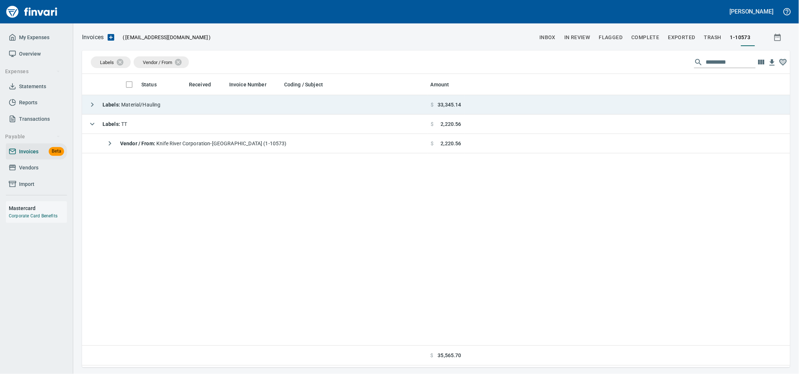
click at [258, 108] on td "Labels : Material/Hauling" at bounding box center [255, 104] width 346 height 19
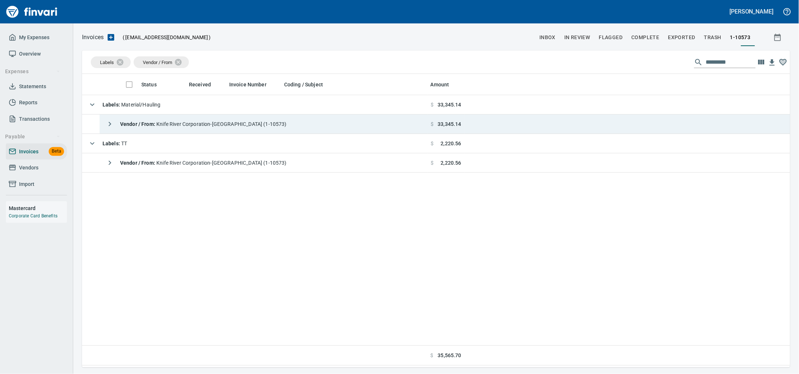
click at [256, 126] on span "Vendor / From : Knife River Corporation-[GEOGRAPHIC_DATA] (1-10573)" at bounding box center [203, 124] width 167 height 6
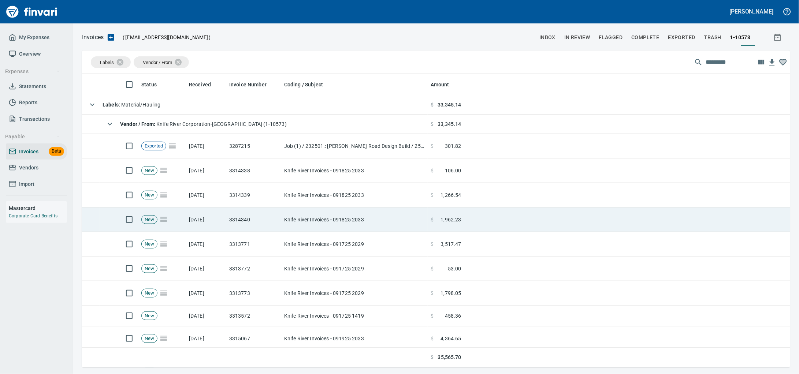
click at [333, 222] on td "Knife River Invoices - 091825 2033" at bounding box center [354, 220] width 147 height 25
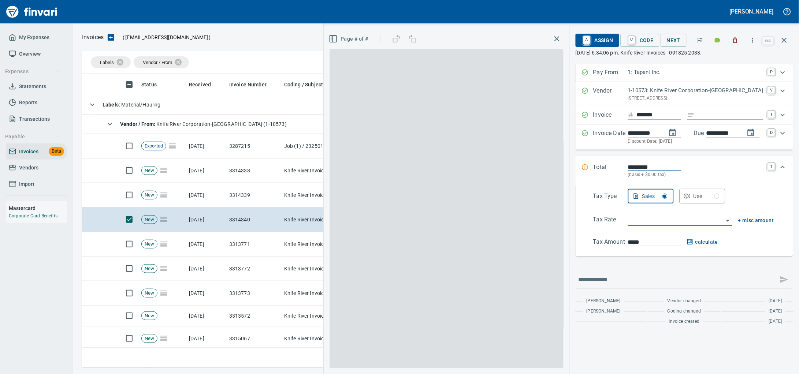
scroll to position [287, 694]
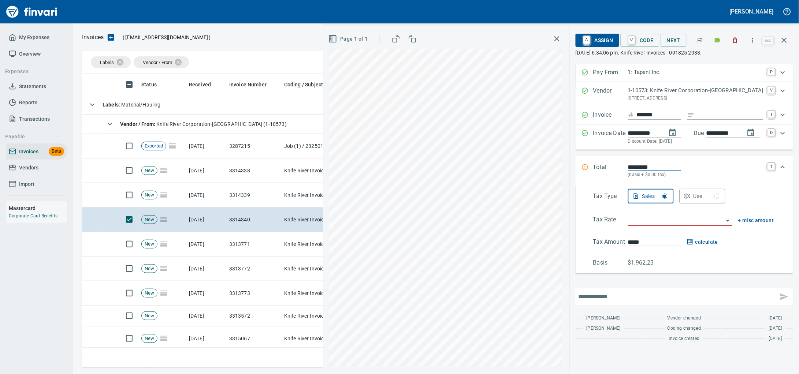
click at [597, 303] on input "text" at bounding box center [677, 297] width 197 height 12
type input "**********"
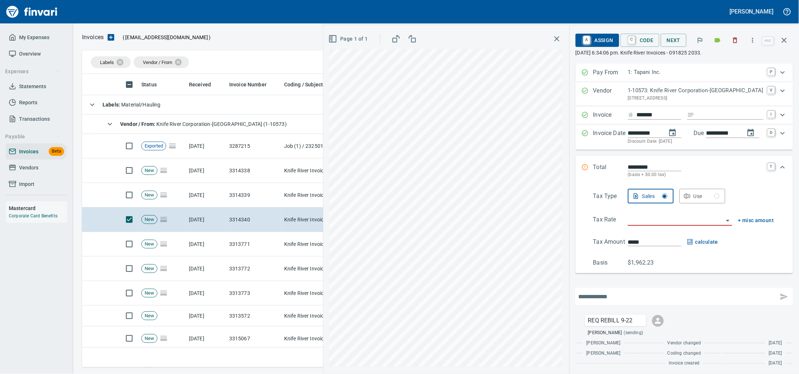
scroll to position [29, 0]
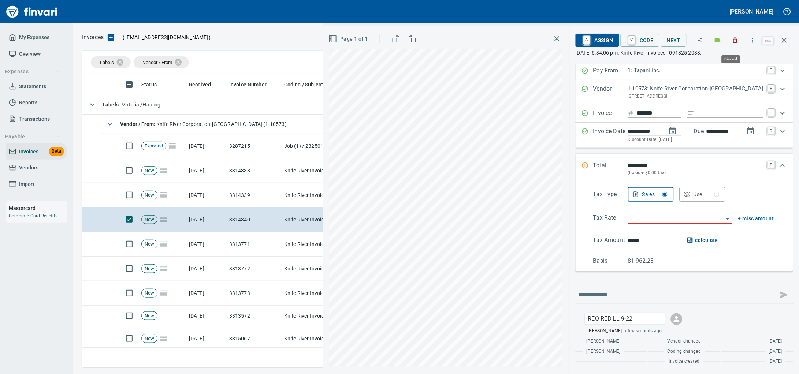
click at [732, 41] on icon "button" at bounding box center [735, 40] width 7 height 7
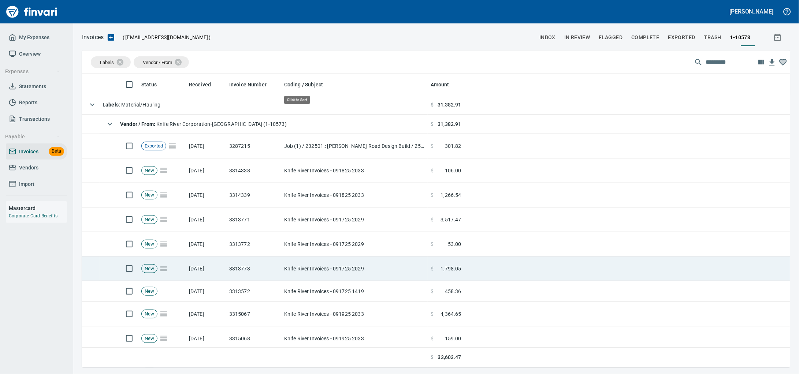
scroll to position [287, 695]
